Goal: Contribute content: Add original content to the website for others to see

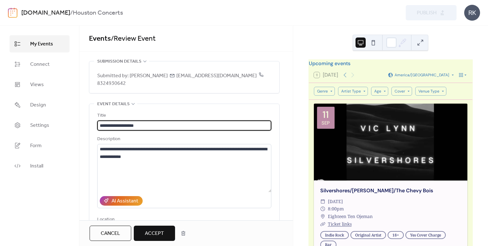
click at [128, 120] on input "**********" at bounding box center [184, 125] width 174 height 10
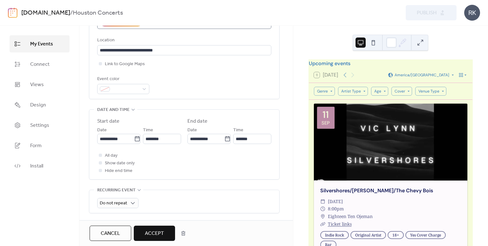
scroll to position [191, 0]
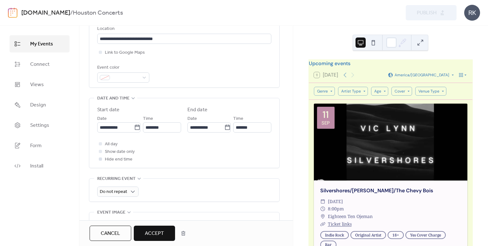
type input "**********"
click at [103, 156] on div at bounding box center [100, 159] width 6 height 6
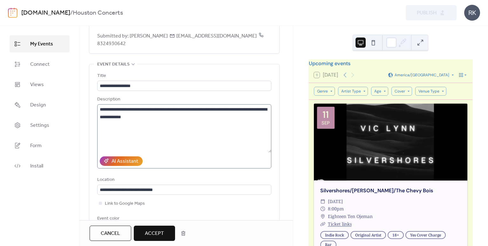
scroll to position [0, 0]
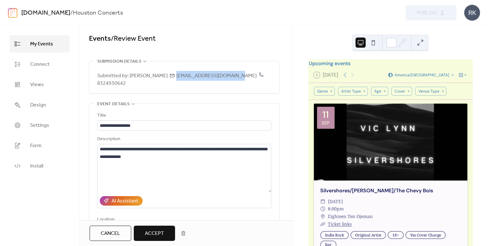
drag, startPoint x: 222, startPoint y: 75, endPoint x: 159, endPoint y: 75, distance: 62.9
click at [159, 75] on span "Submitted by: [PERSON_NAME] [PERSON_NAME][EMAIL_ADDRESS][DOMAIN_NAME] 8324930642" at bounding box center [184, 79] width 174 height 15
copy span "[EMAIL_ADDRESS][DOMAIN_NAME]"
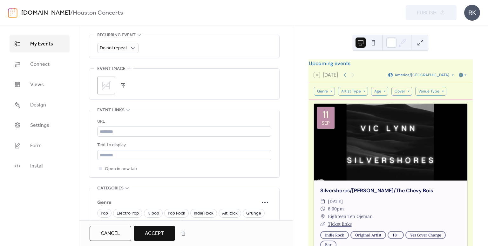
scroll to position [349, 0]
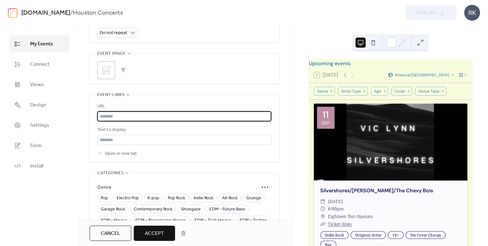
click at [137, 111] on input "text" at bounding box center [184, 116] width 174 height 10
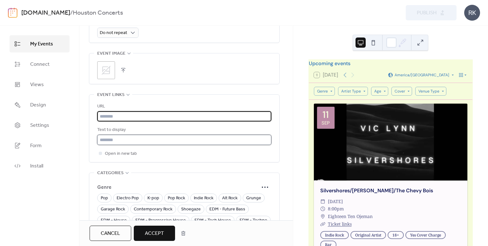
click at [124, 135] on input "text" at bounding box center [184, 140] width 174 height 10
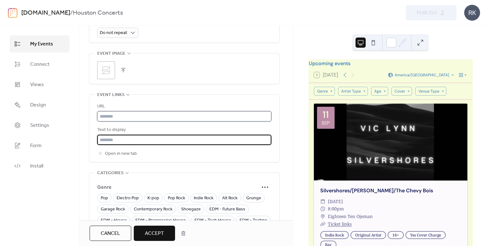
click at [130, 111] on input "text" at bounding box center [184, 116] width 174 height 10
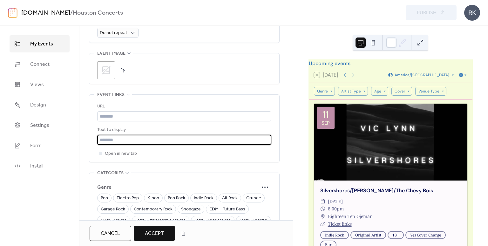
click at [128, 135] on input "text" at bounding box center [184, 140] width 174 height 10
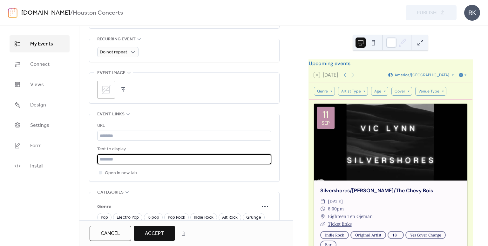
scroll to position [310, 0]
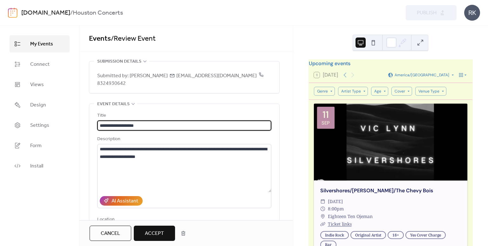
click at [128, 120] on input "**********" at bounding box center [184, 125] width 174 height 10
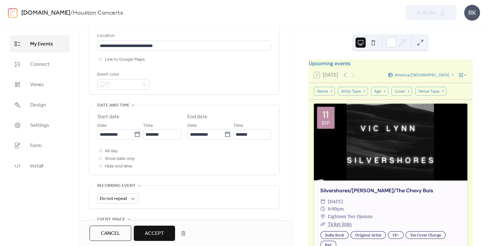
scroll to position [191, 0]
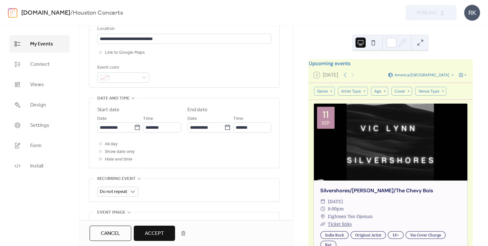
type input "**********"
click at [100, 157] on div at bounding box center [100, 158] width 3 height 3
click at [101, 158] on icon at bounding box center [100, 158] width 2 height 1
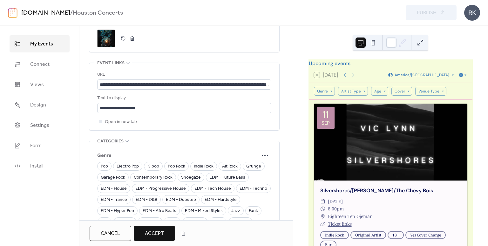
scroll to position [349, 0]
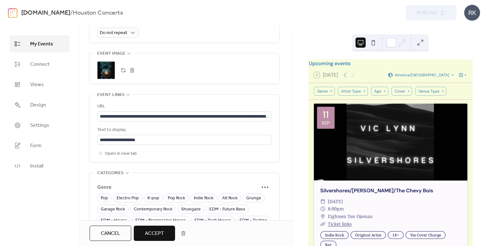
click at [103, 64] on div ";" at bounding box center [106, 70] width 18 height 18
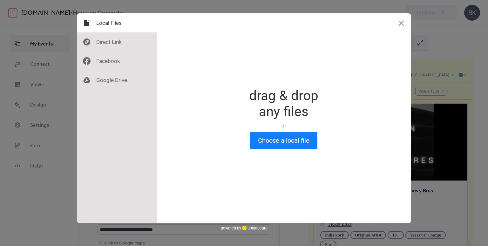
scroll to position [0, 0]
click at [399, 25] on button "Close" at bounding box center [401, 22] width 19 height 19
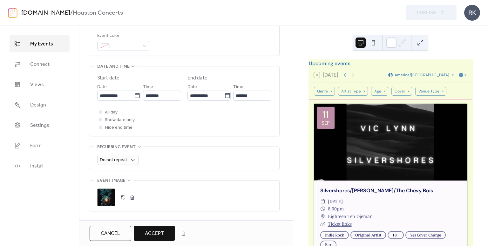
scroll to position [286, 0]
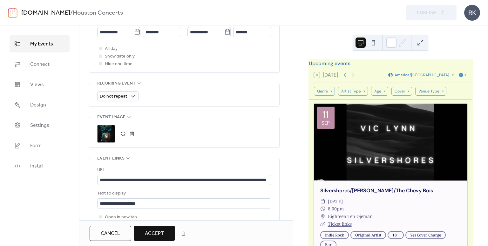
click at [109, 125] on div ";" at bounding box center [106, 134] width 18 height 18
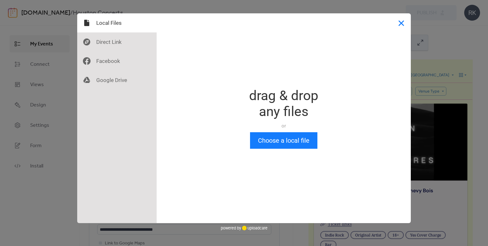
click at [402, 23] on button "Close" at bounding box center [401, 22] width 19 height 19
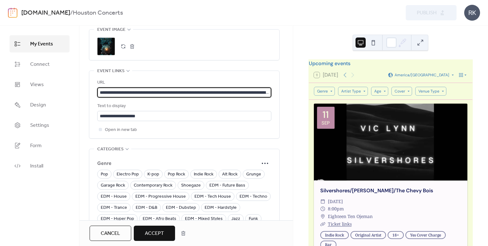
scroll to position [0, 215]
drag, startPoint x: 99, startPoint y: 84, endPoint x: 371, endPoint y: 86, distance: 271.8
click at [371, 86] on div "**********" at bounding box center [244, 136] width 488 height 220
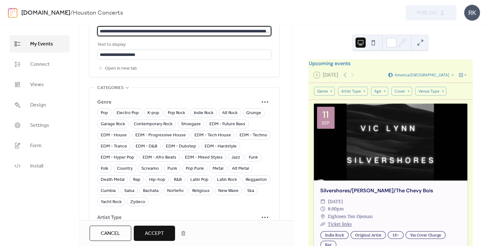
scroll to position [468, 0]
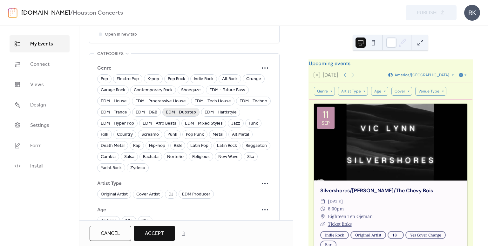
click at [179, 109] on span "EDM - Dubstep" at bounding box center [181, 113] width 30 height 8
click at [145, 217] on span "21+" at bounding box center [145, 221] width 8 height 8
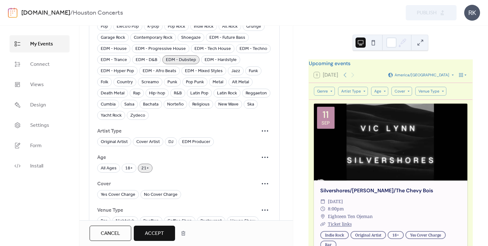
scroll to position [532, 0]
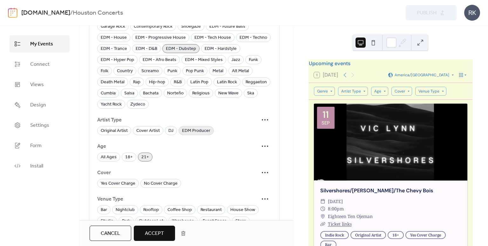
click at [187, 127] on span "EDM Producer" at bounding box center [196, 131] width 28 height 8
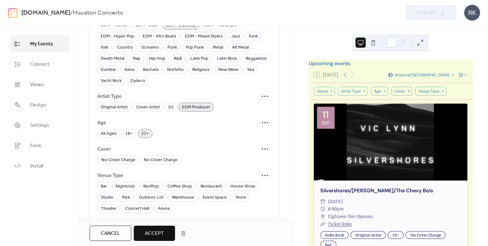
scroll to position [595, 0]
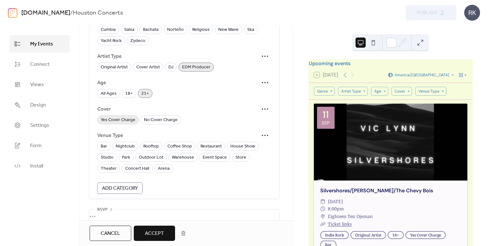
click at [114, 116] on span "Yes Cover Charge" at bounding box center [118, 120] width 35 height 8
click at [131, 143] on span "Nightclub" at bounding box center [125, 147] width 19 height 8
click at [157, 230] on span "Accept" at bounding box center [154, 234] width 19 height 8
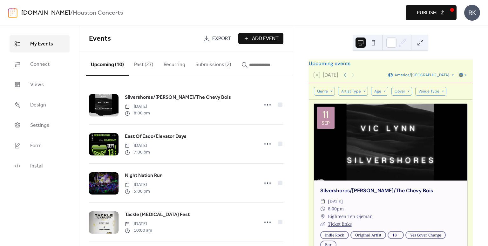
click at [420, 16] on span "Publish" at bounding box center [427, 13] width 20 height 8
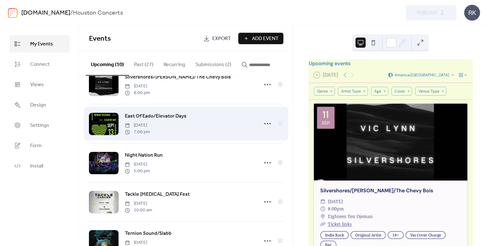
scroll to position [32, 0]
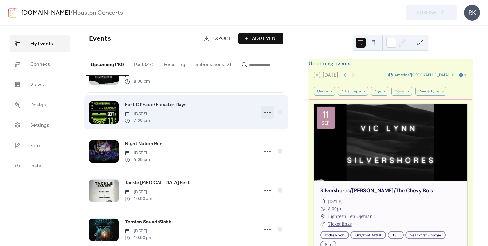
click at [265, 115] on icon at bounding box center [267, 112] width 10 height 10
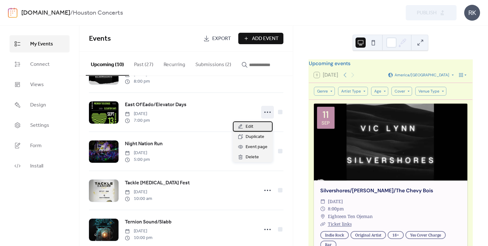
click at [251, 128] on span "Edit" at bounding box center [249, 127] width 8 height 8
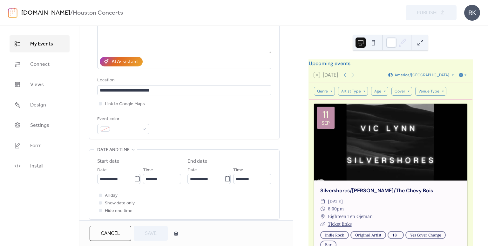
scroll to position [95, 0]
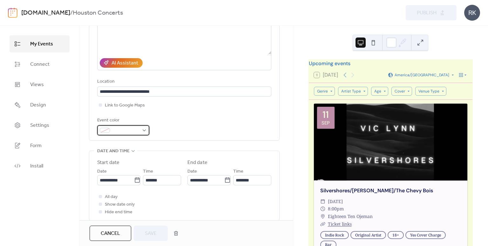
click at [141, 130] on div at bounding box center [123, 130] width 52 height 10
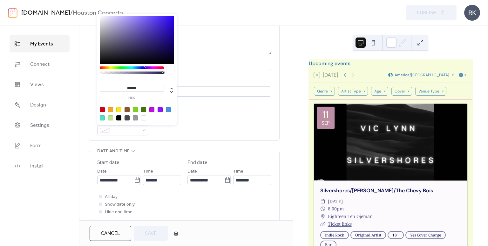
click at [181, 132] on div "Event color" at bounding box center [184, 126] width 174 height 19
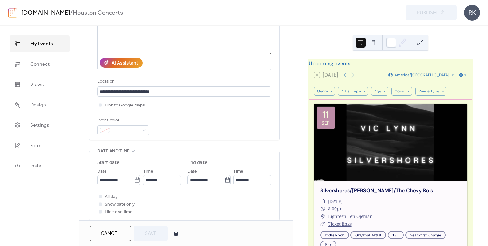
drag, startPoint x: 115, startPoint y: 234, endPoint x: 115, endPoint y: 231, distance: 3.6
click at [115, 234] on span "Cancel" at bounding box center [110, 234] width 19 height 8
